Goal: Task Accomplishment & Management: Manage account settings

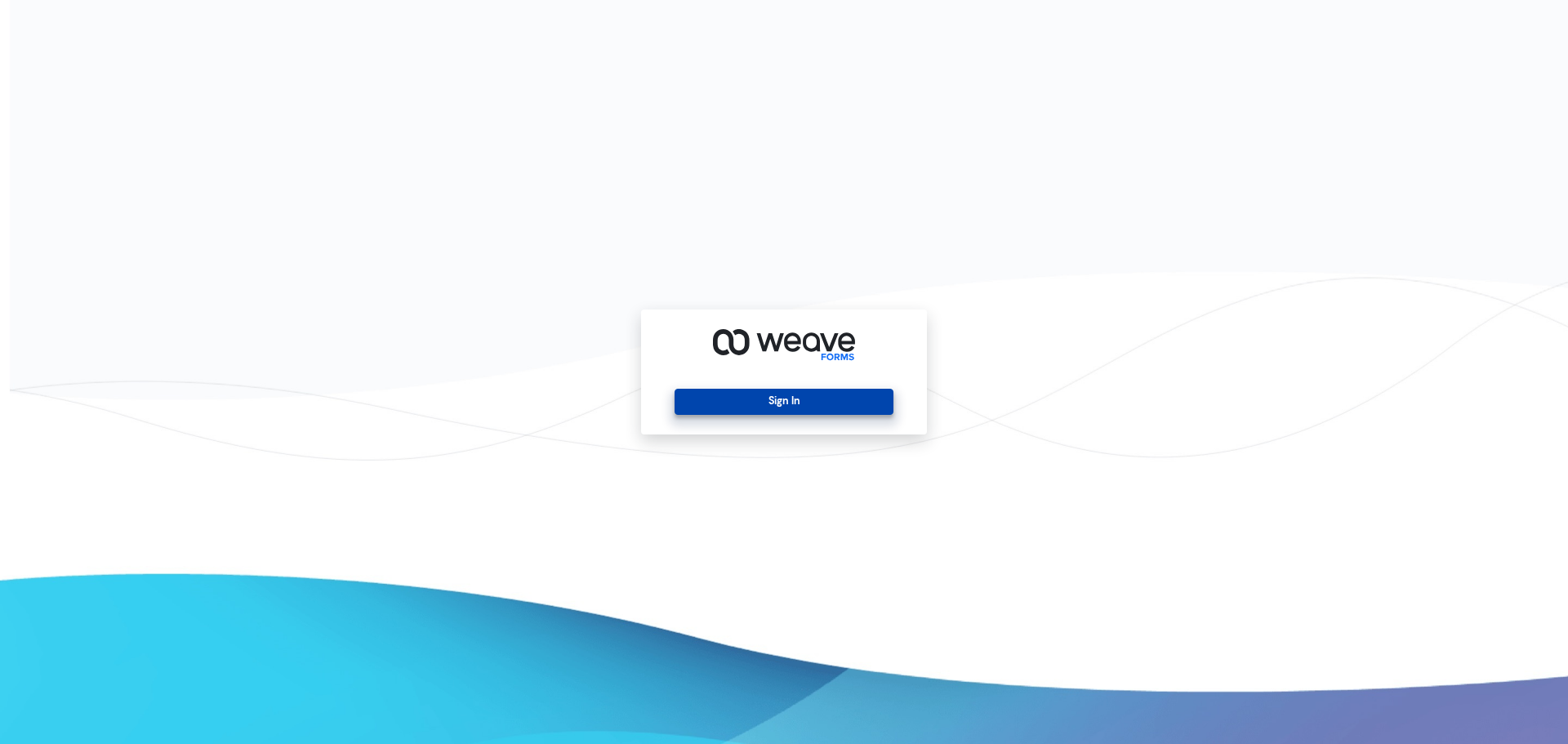
click at [818, 397] on button "Sign In" at bounding box center [784, 402] width 218 height 27
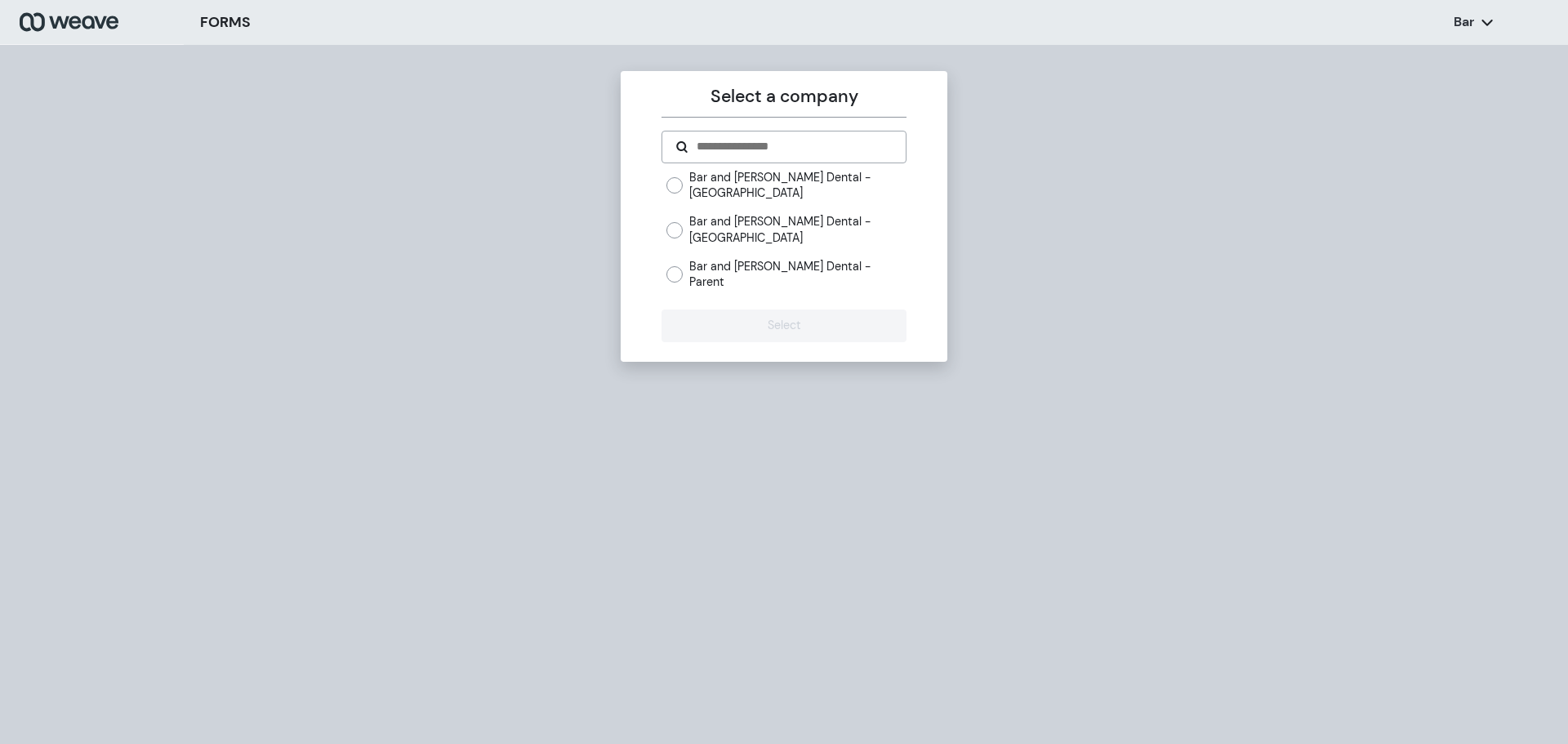
click at [787, 244] on div "Bar and Smith Dental - 24th Street Bar and Smith Dental - York Ave Bar and Smit…" at bounding box center [785, 229] width 239 height 120
click at [787, 231] on label "Bar and Smith Dental - York Ave" at bounding box center [797, 229] width 217 height 31
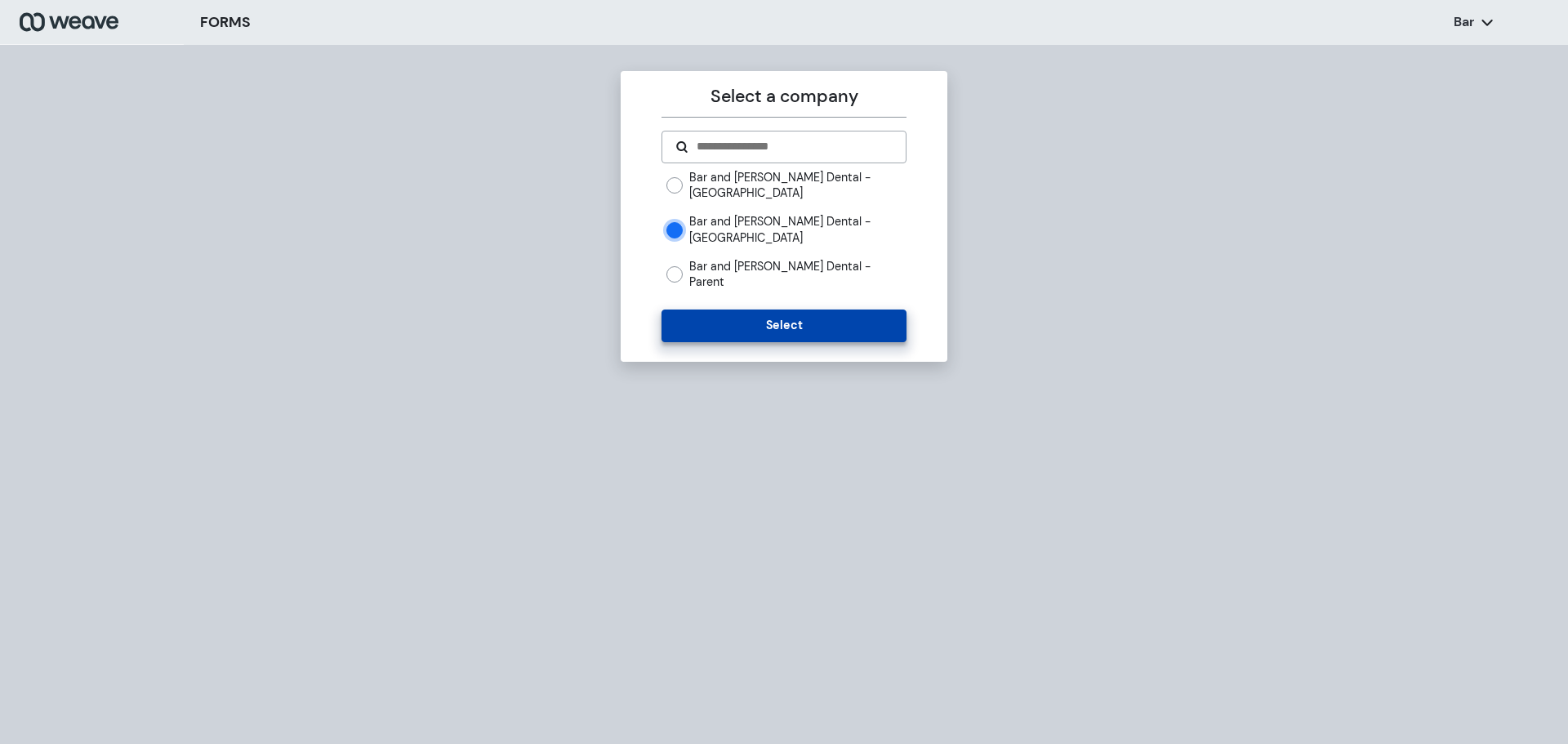
click at [780, 310] on button "Select" at bounding box center [784, 326] width 244 height 33
